Goal: Information Seeking & Learning: Learn about a topic

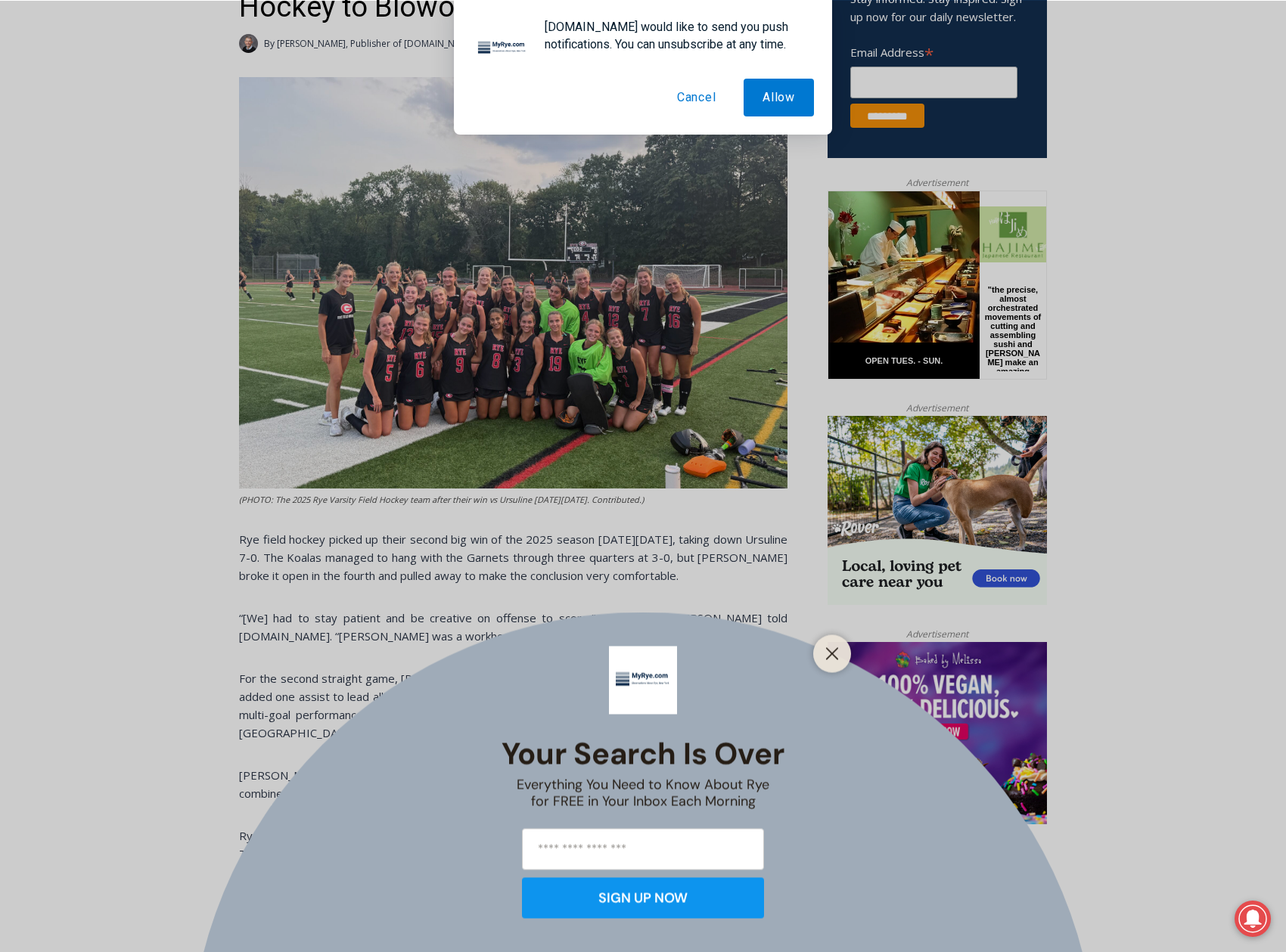
scroll to position [634, 0]
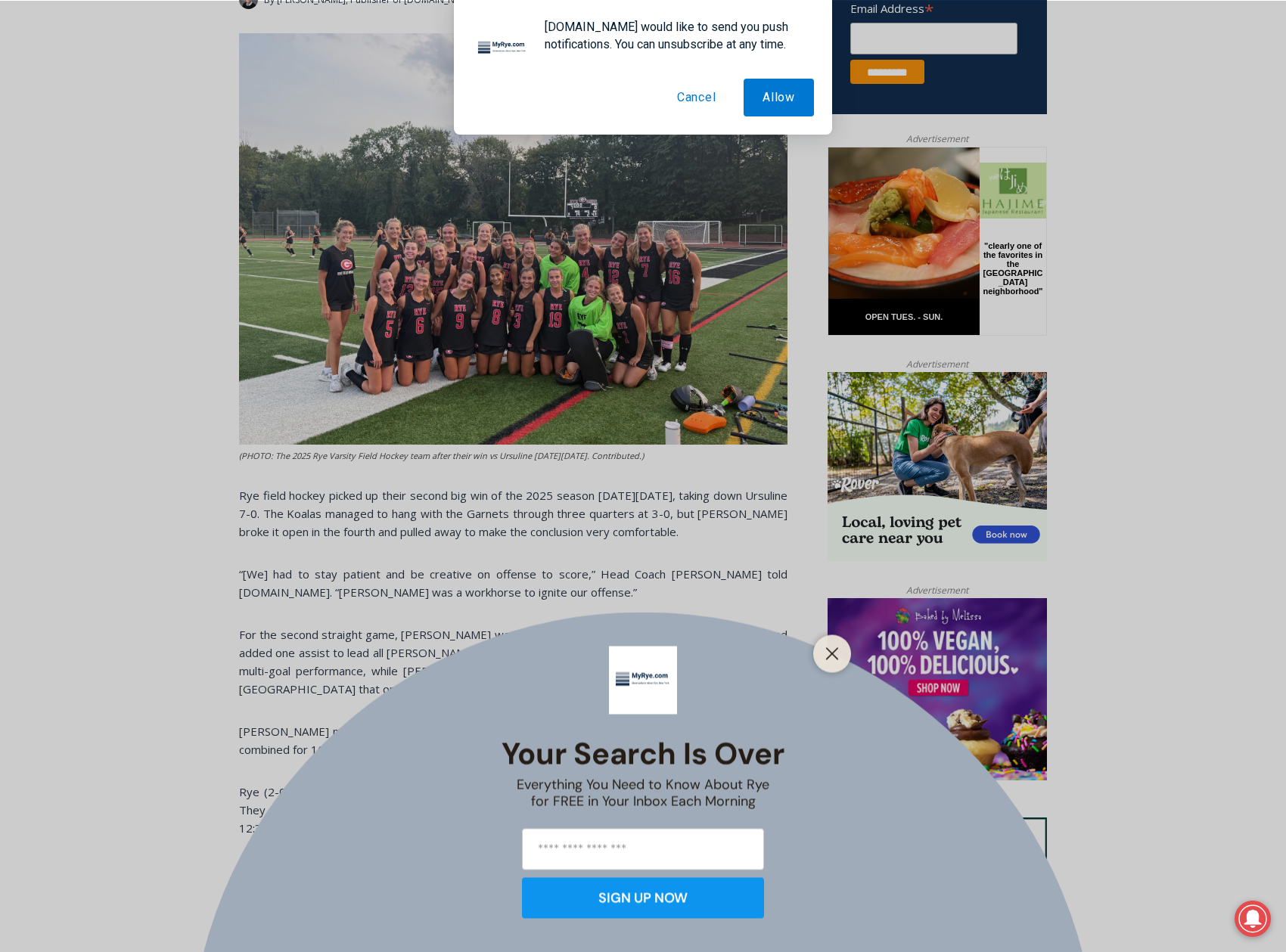
click at [694, 102] on button "Cancel" at bounding box center [697, 97] width 77 height 38
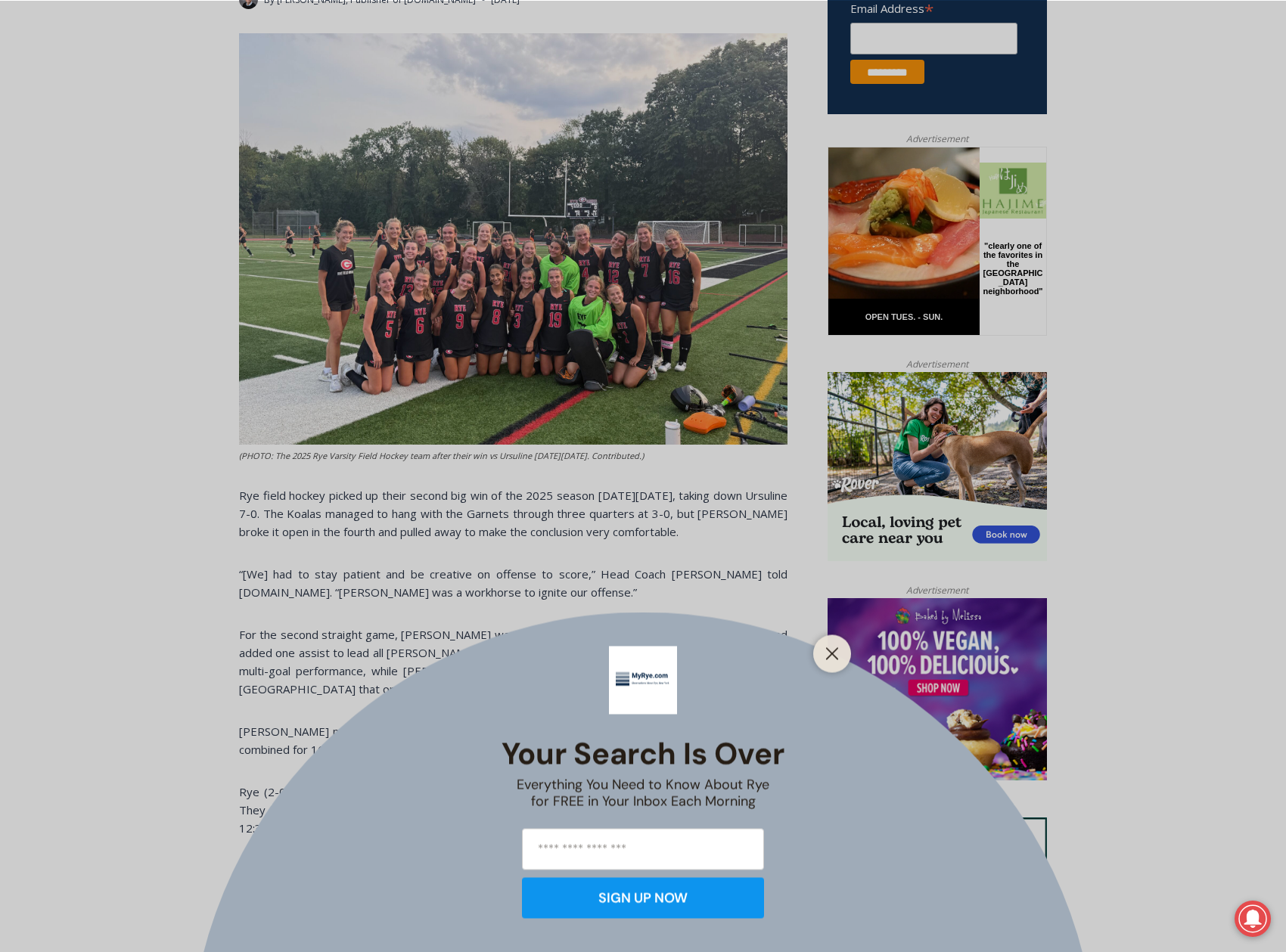
click at [541, 305] on div "Your Search is Over Everything You Need to Know About Rye for FREE in Your Inbo…" at bounding box center [643, 476] width 1286 height 952
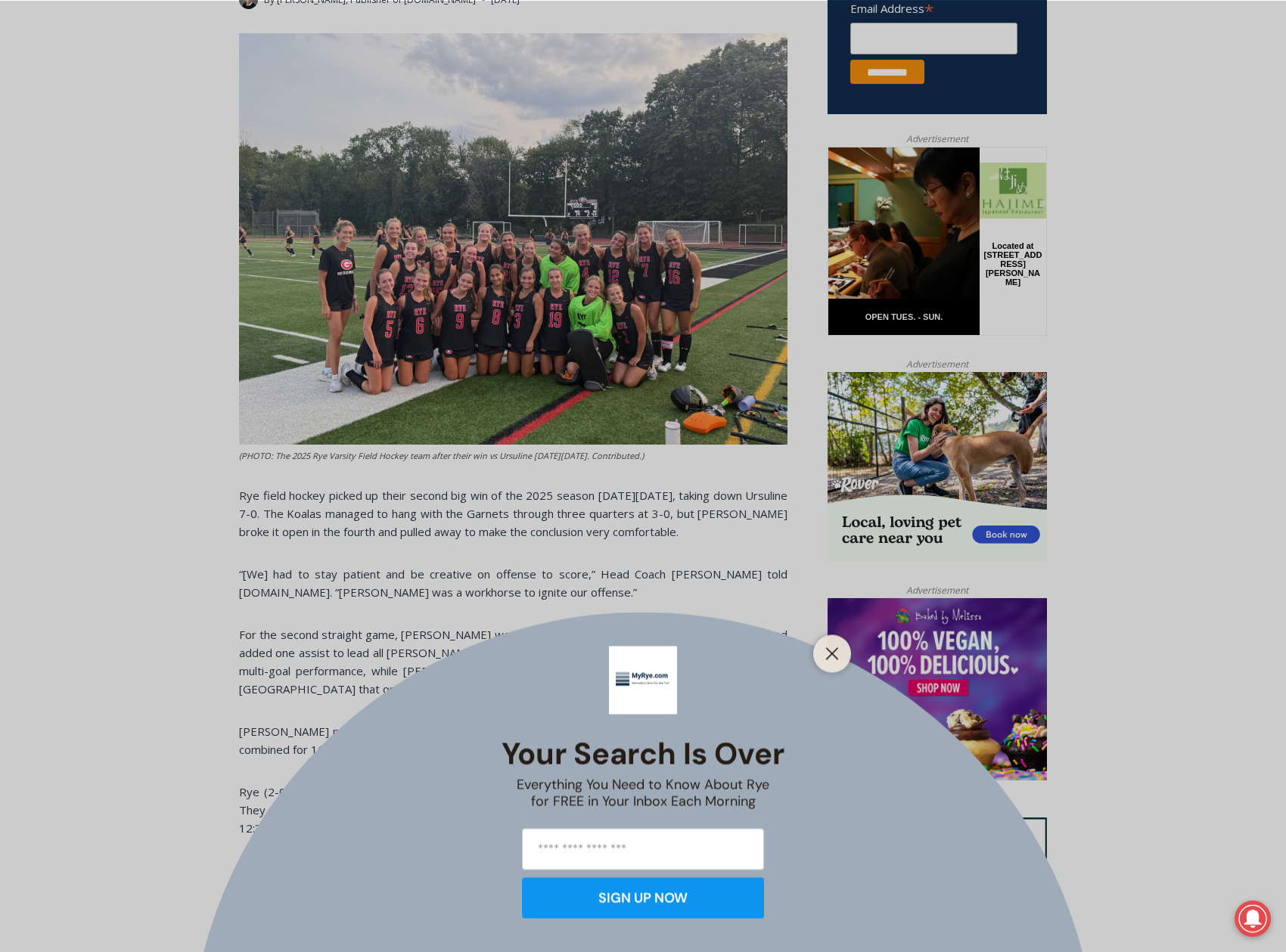
click at [826, 653] on icon "Close" at bounding box center [832, 653] width 14 height 14
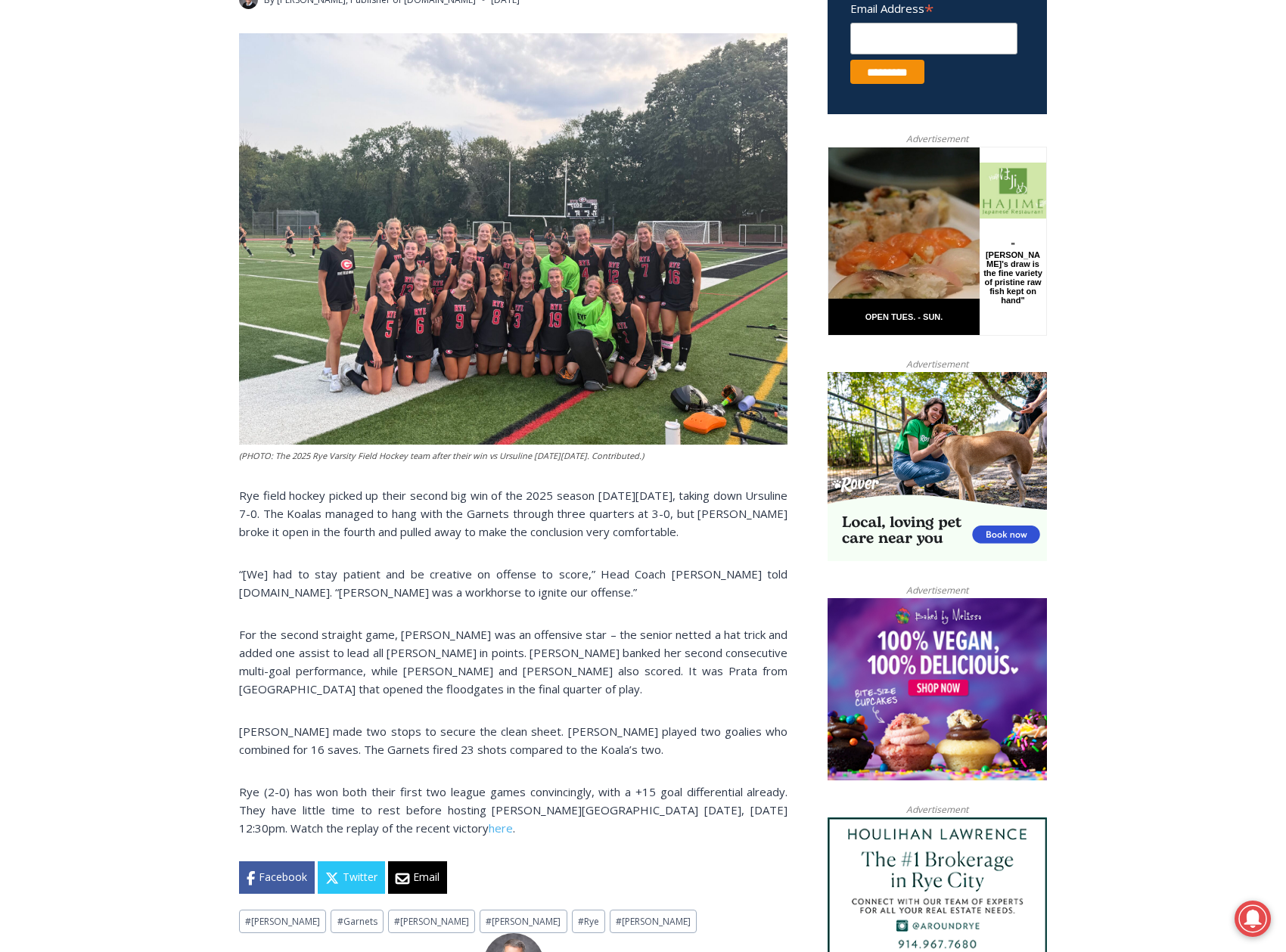
click at [516, 361] on img at bounding box center [513, 239] width 548 height 411
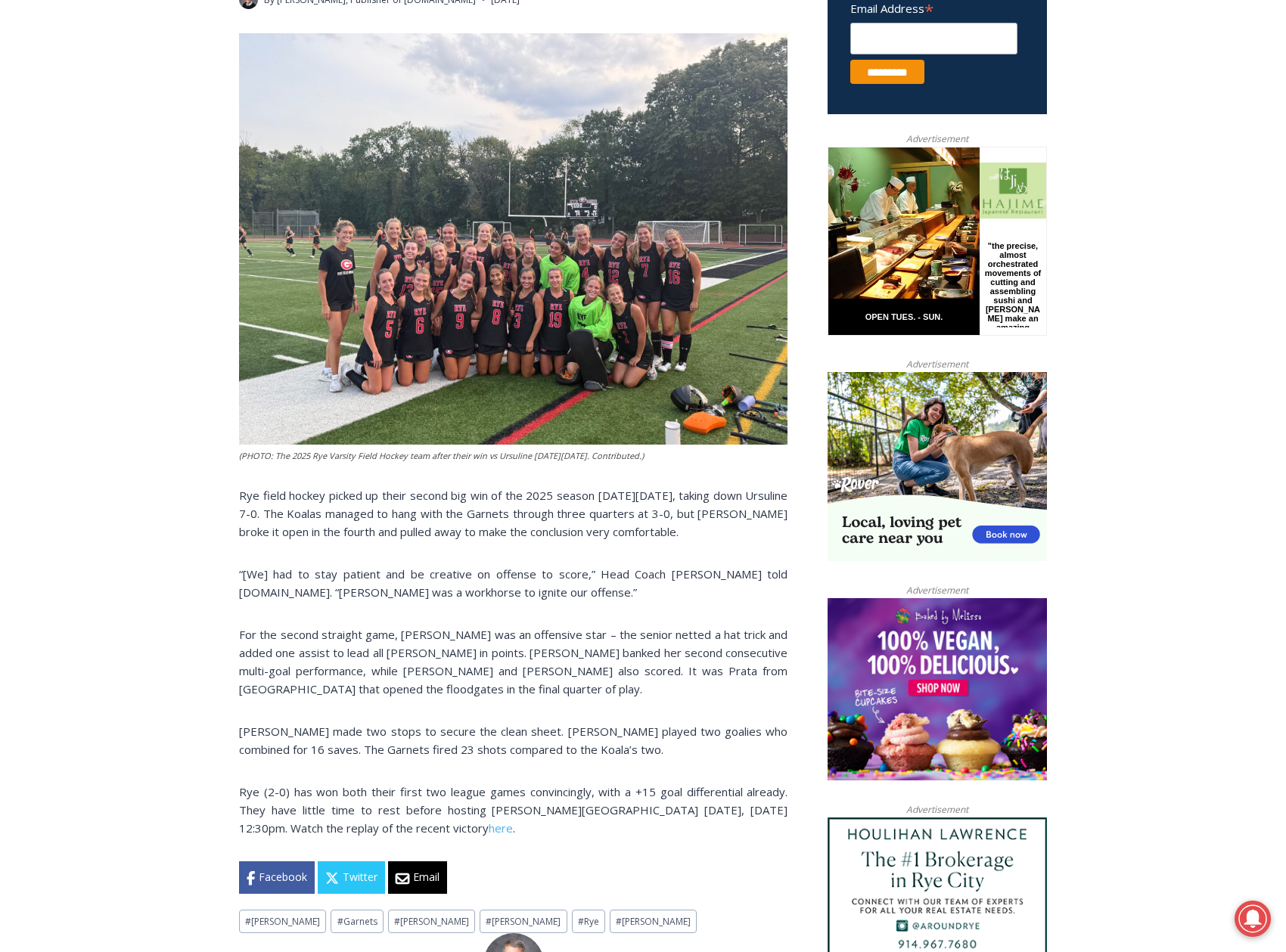
scroll to position [0, 0]
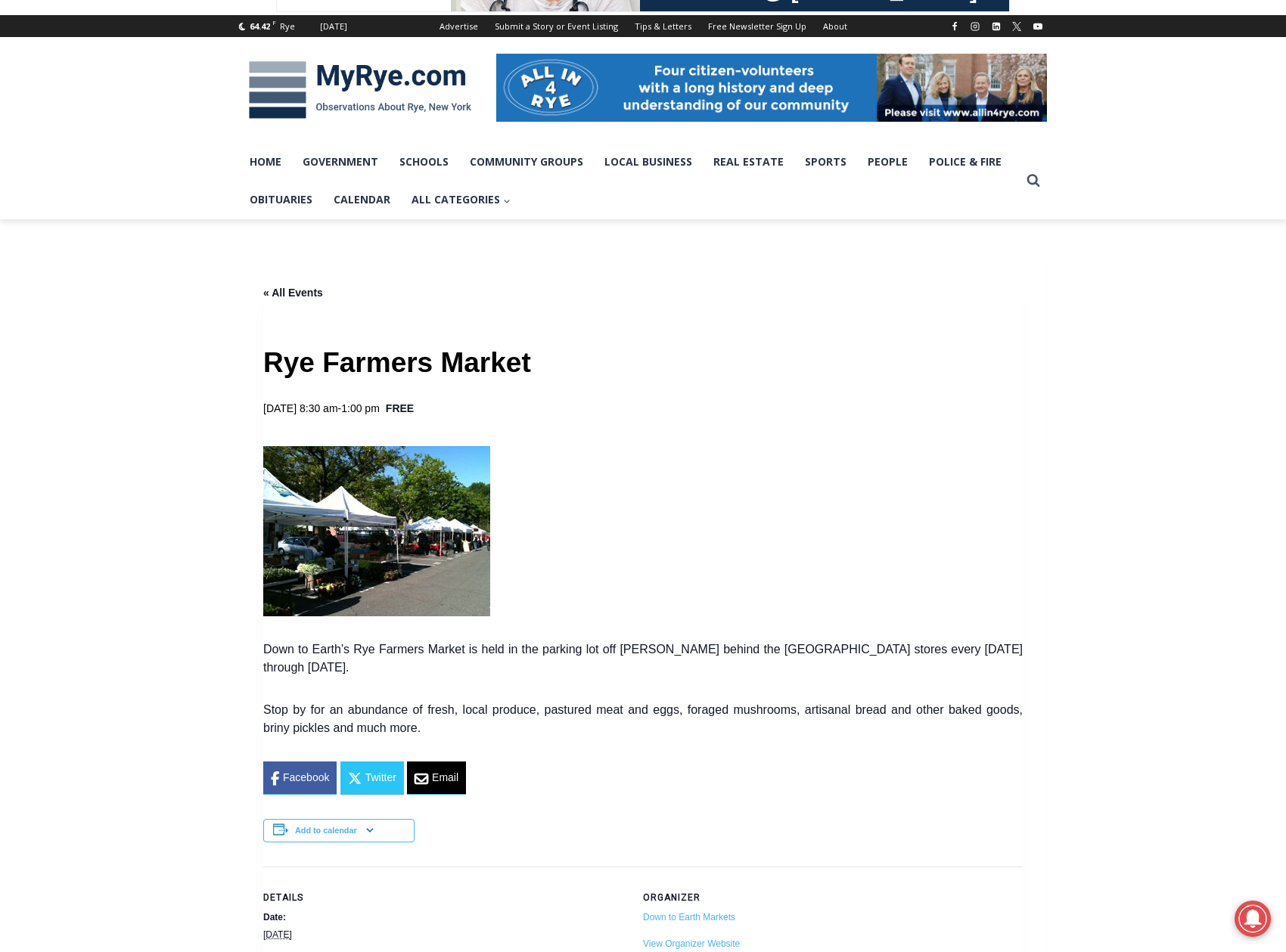
scroll to position [195, 0]
